Goal: Find specific page/section: Find specific page/section

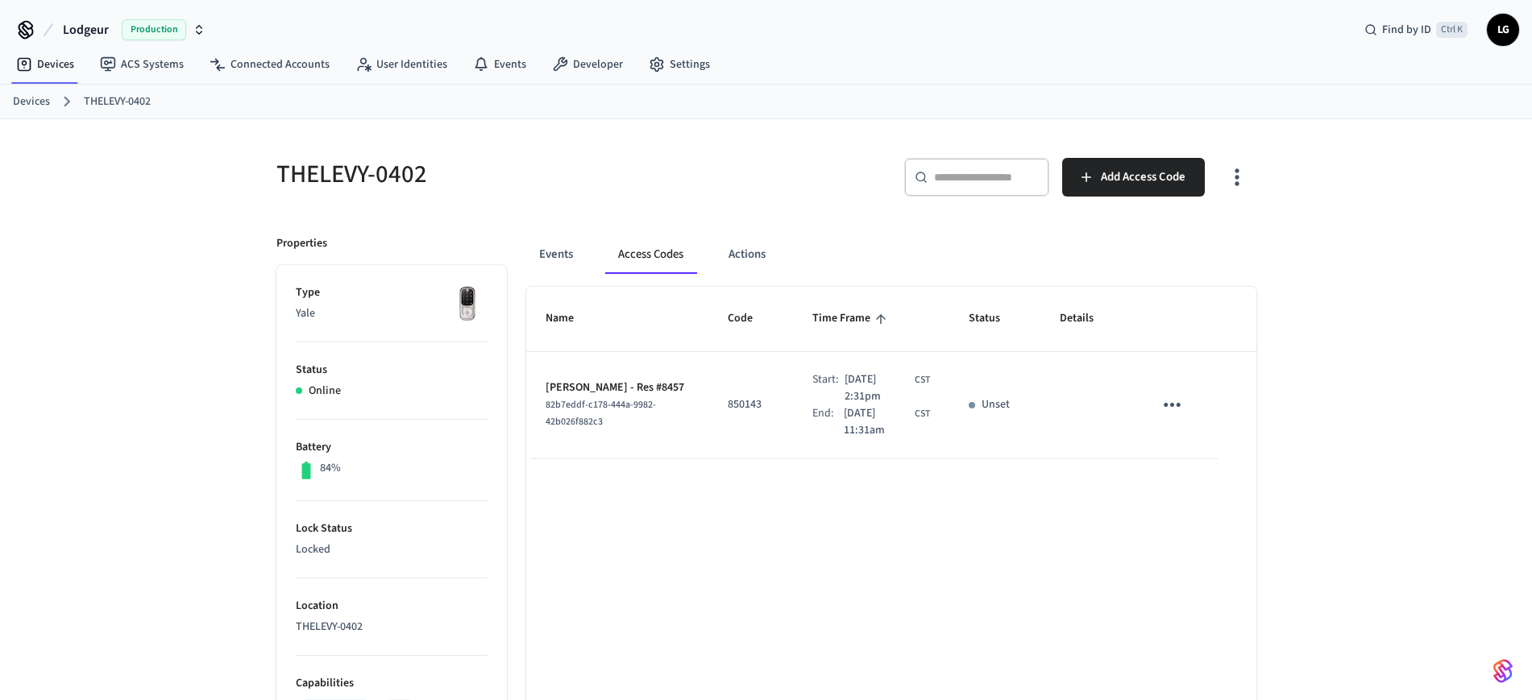
click at [28, 100] on link "Devices" at bounding box center [31, 101] width 37 height 17
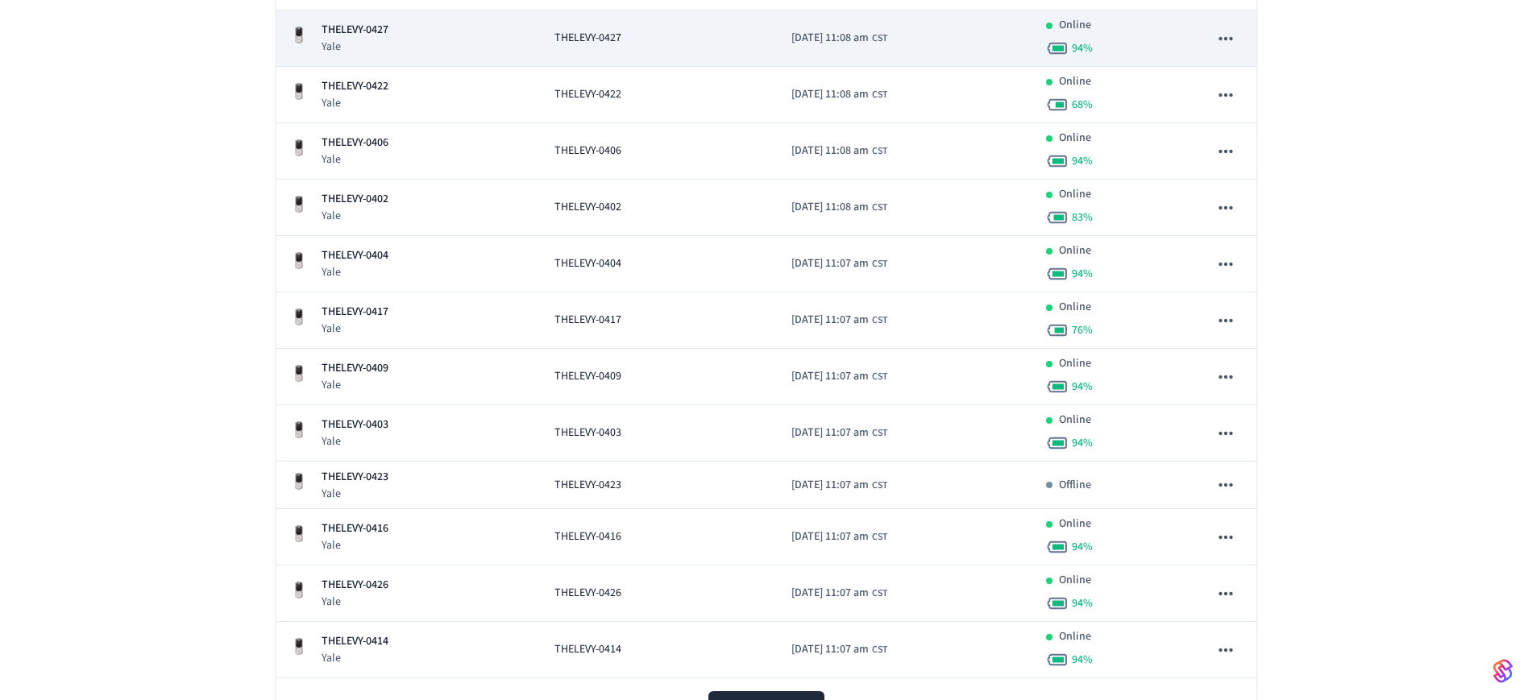
scroll to position [1209, 0]
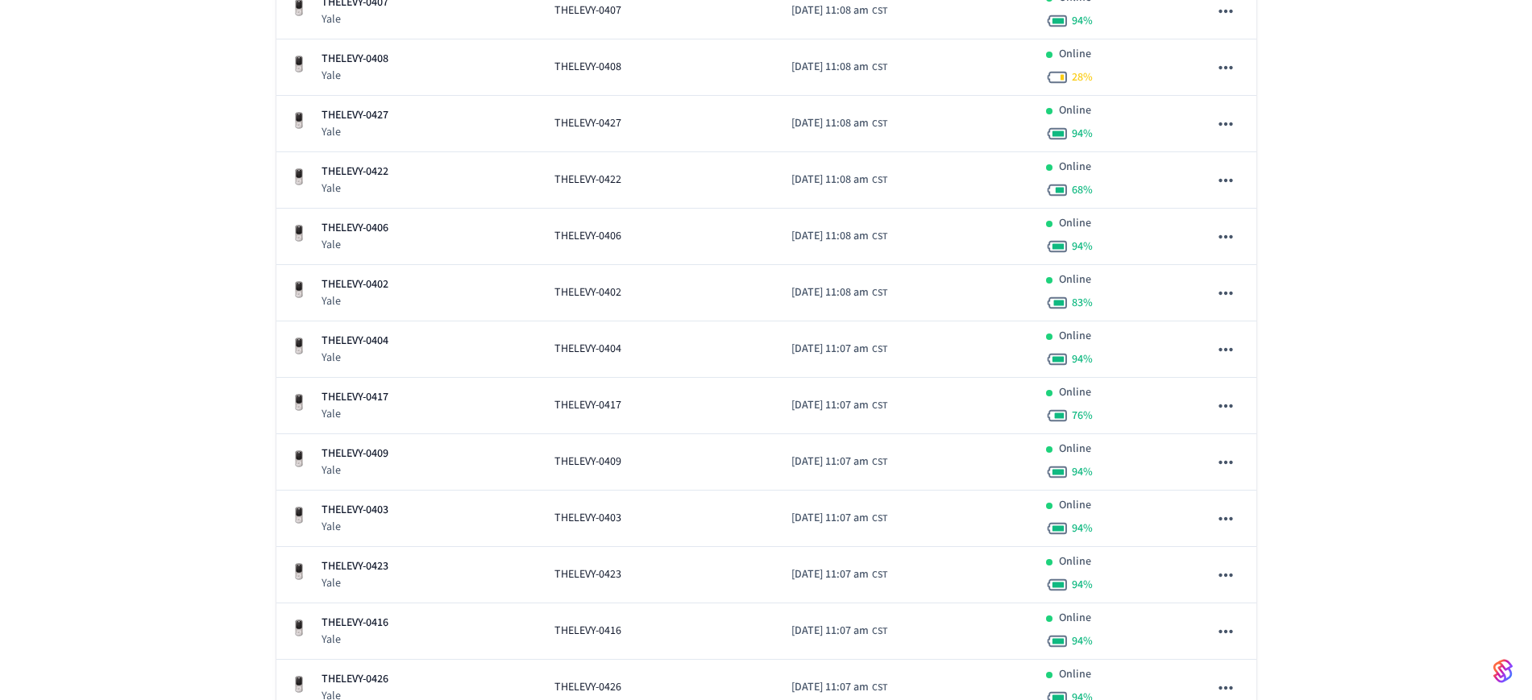
scroll to position [1108, 0]
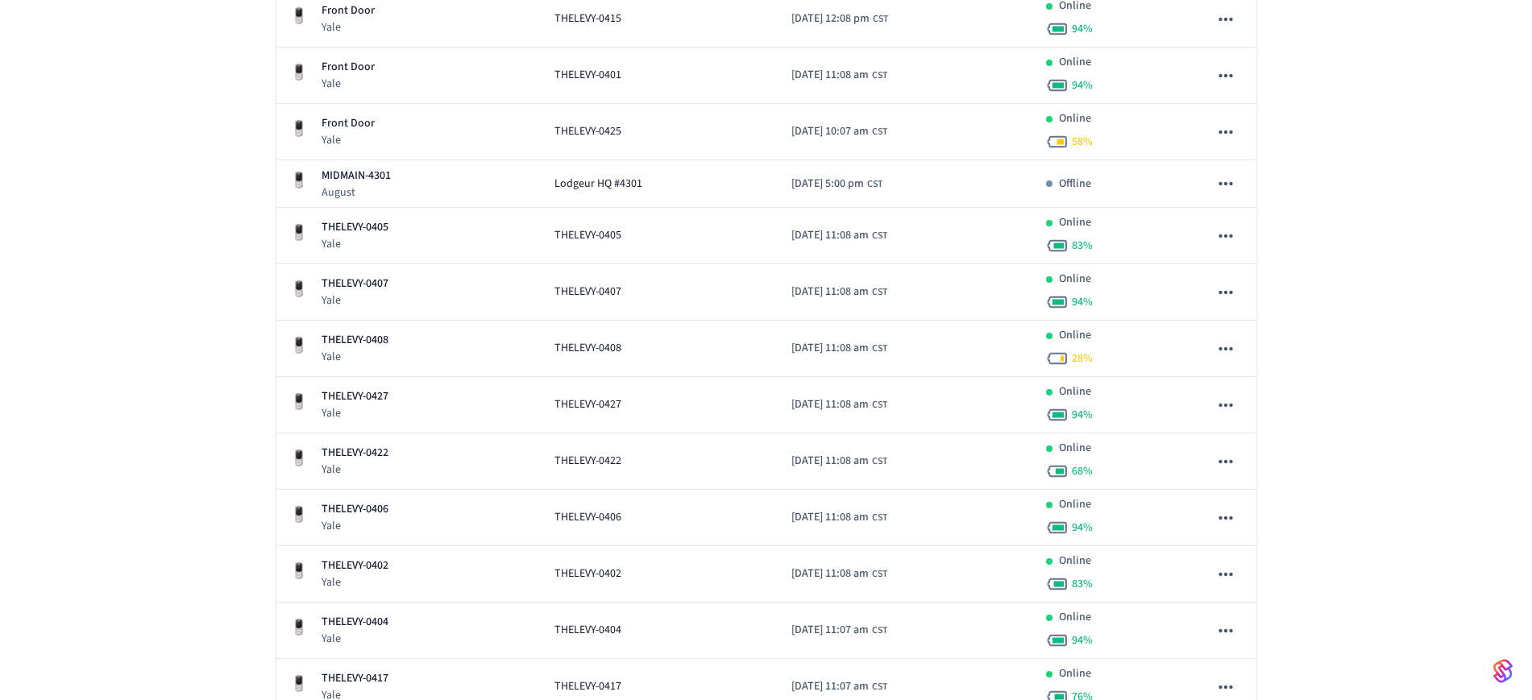
scroll to position [504, 0]
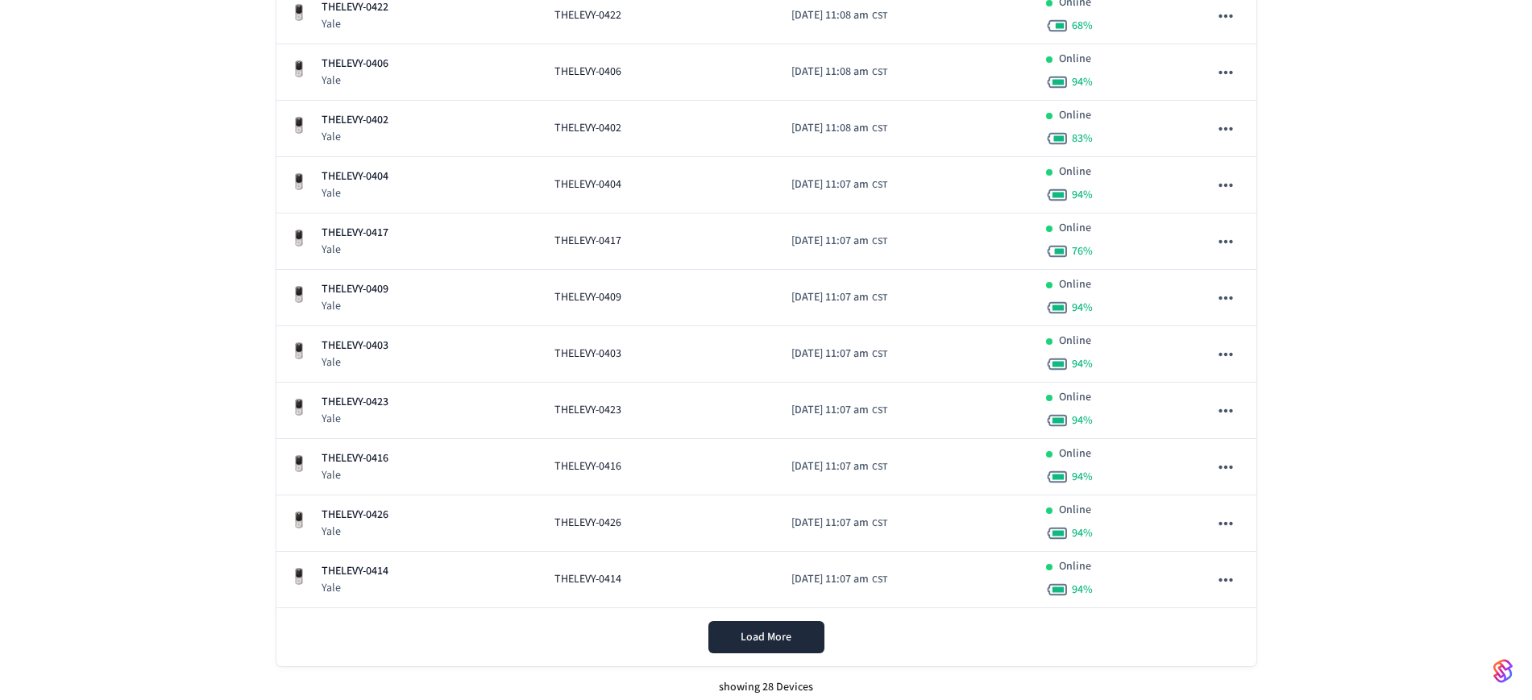
scroll to position [1255, 0]
